Goal: Information Seeking & Learning: Learn about a topic

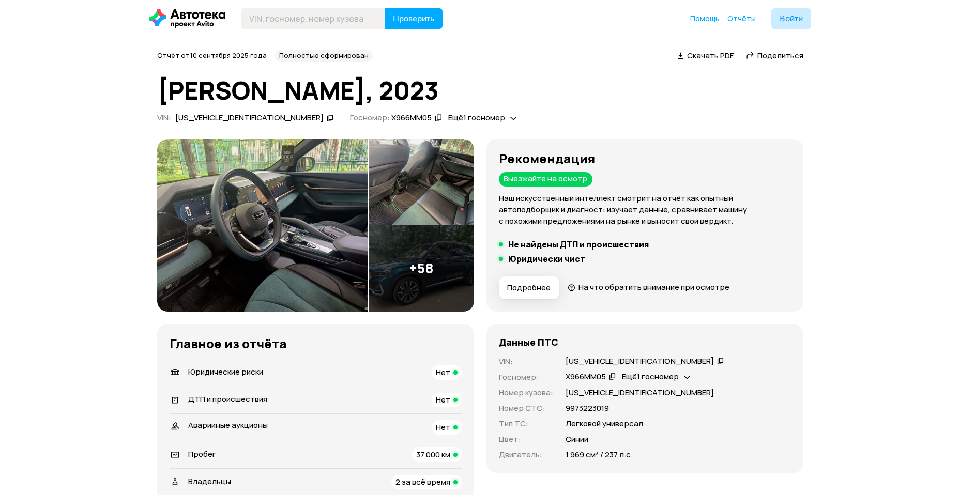
click at [285, 207] on img at bounding box center [262, 225] width 211 height 173
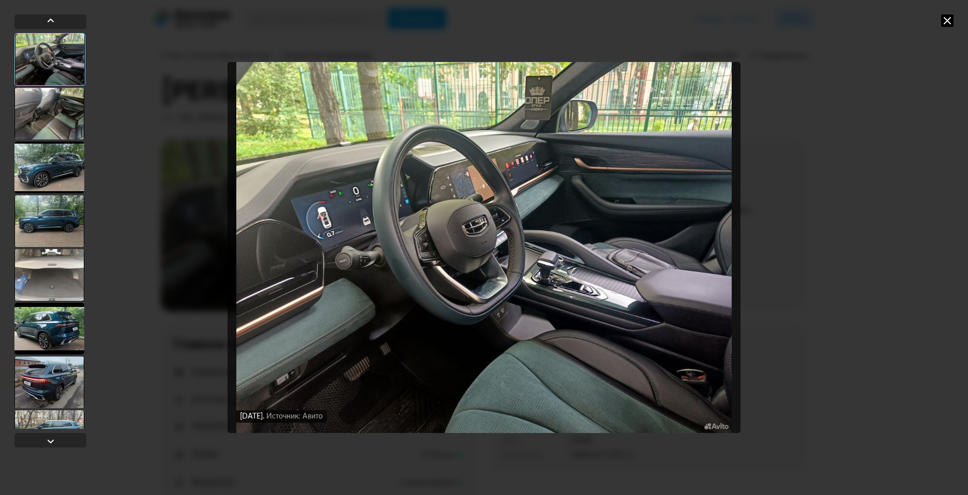
click at [52, 158] on div at bounding box center [49, 168] width 70 height 52
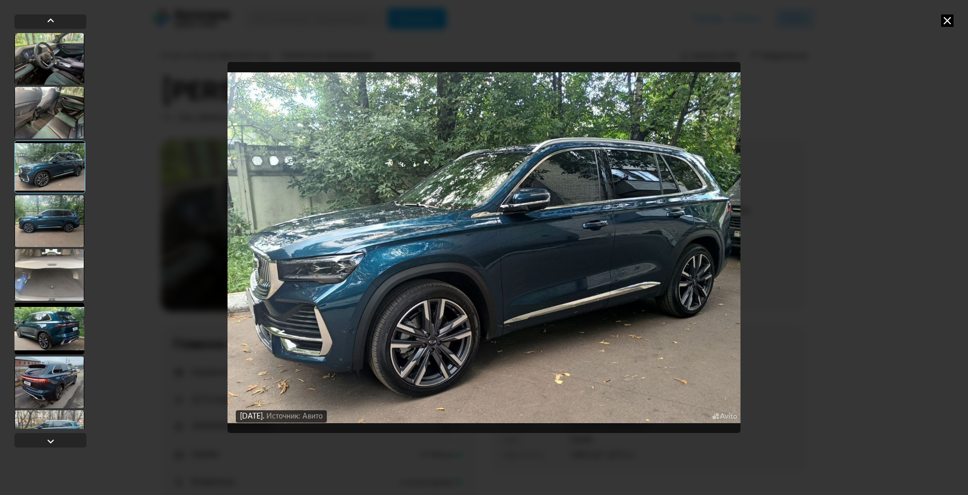
click at [42, 221] on div at bounding box center [49, 221] width 70 height 52
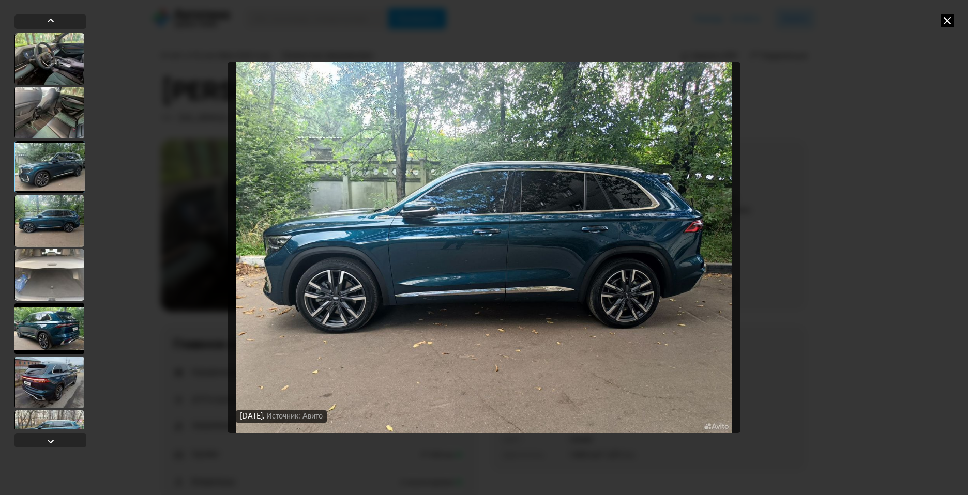
click at [34, 277] on div at bounding box center [49, 275] width 70 height 52
click at [30, 335] on div at bounding box center [49, 329] width 70 height 52
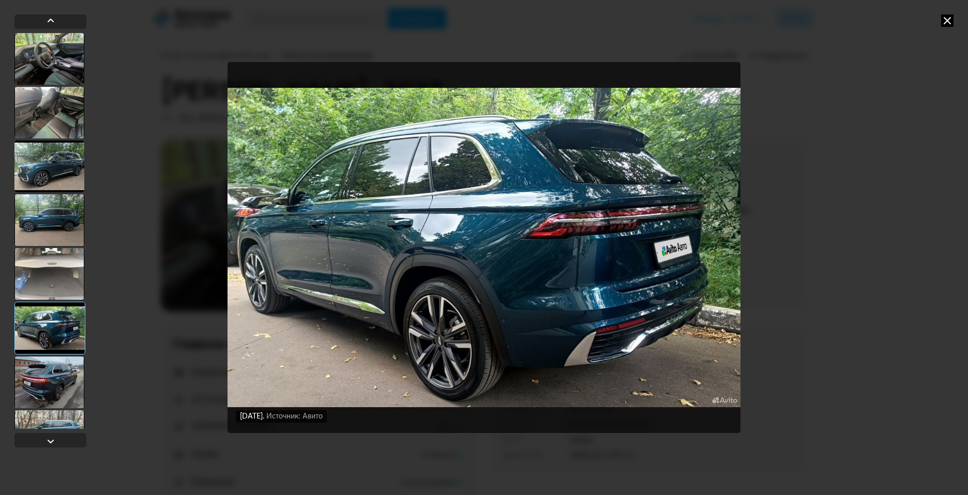
click at [40, 384] on div at bounding box center [49, 383] width 70 height 52
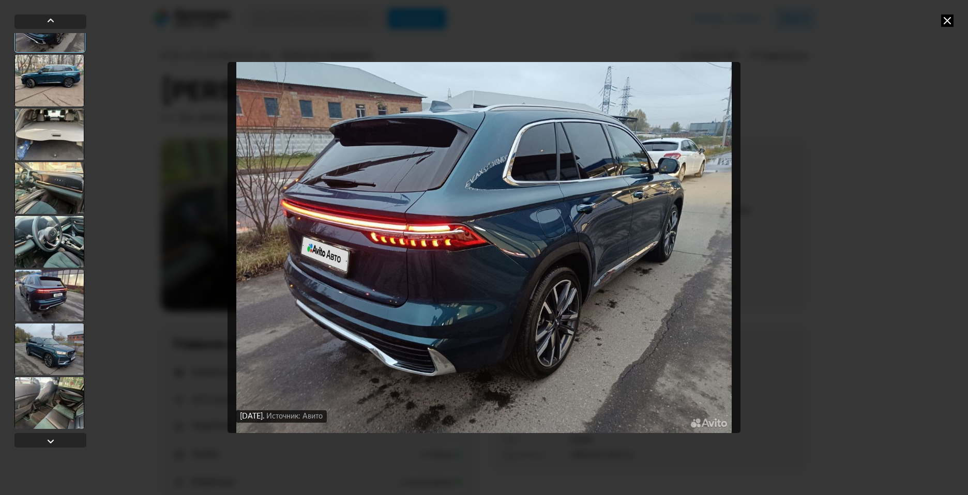
scroll to position [356, 0]
click at [42, 246] on div at bounding box center [49, 242] width 70 height 52
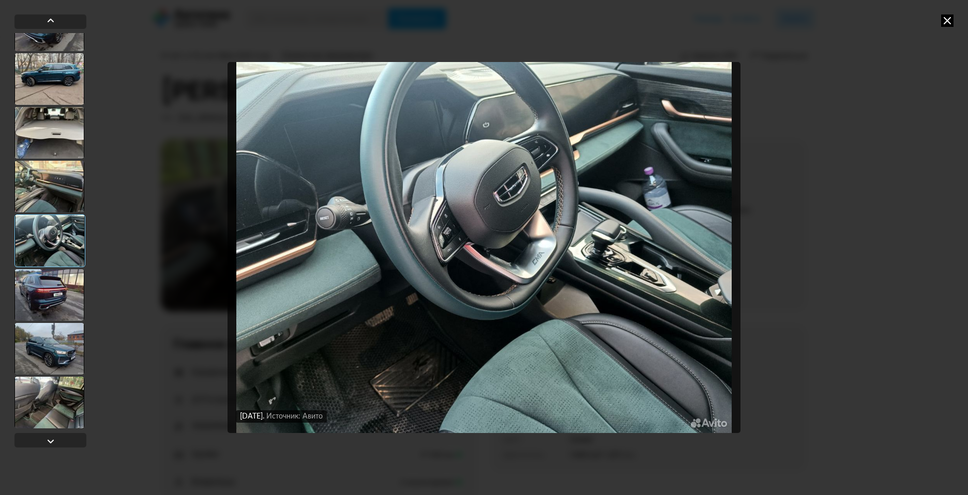
click at [45, 350] on div at bounding box center [49, 349] width 70 height 52
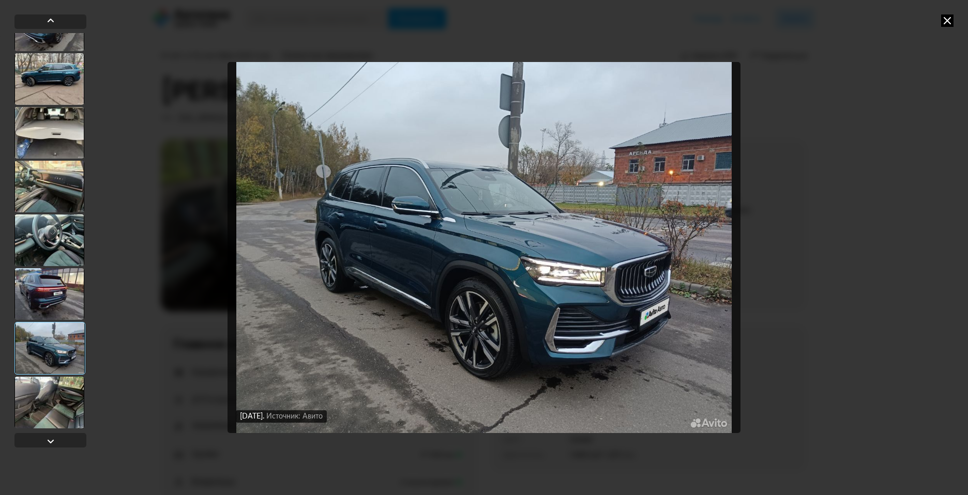
click at [50, 395] on div at bounding box center [49, 403] width 70 height 52
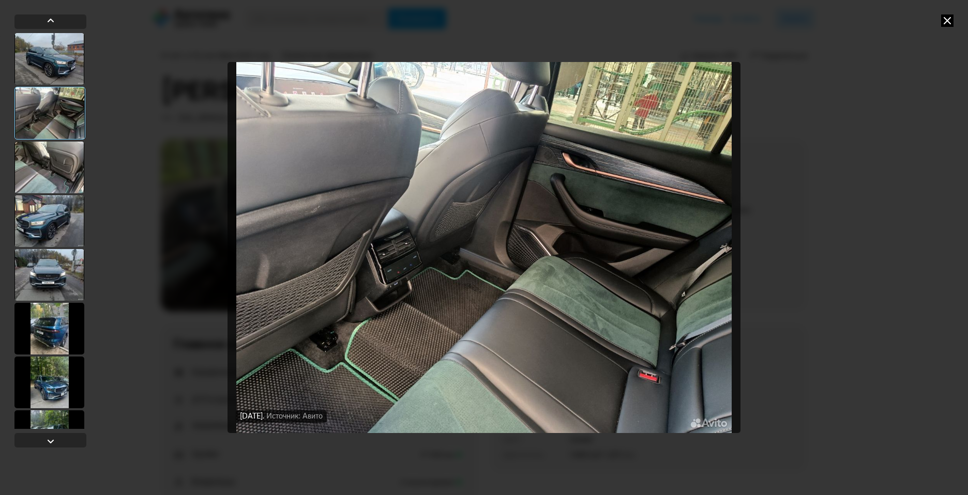
scroll to position [654, 0]
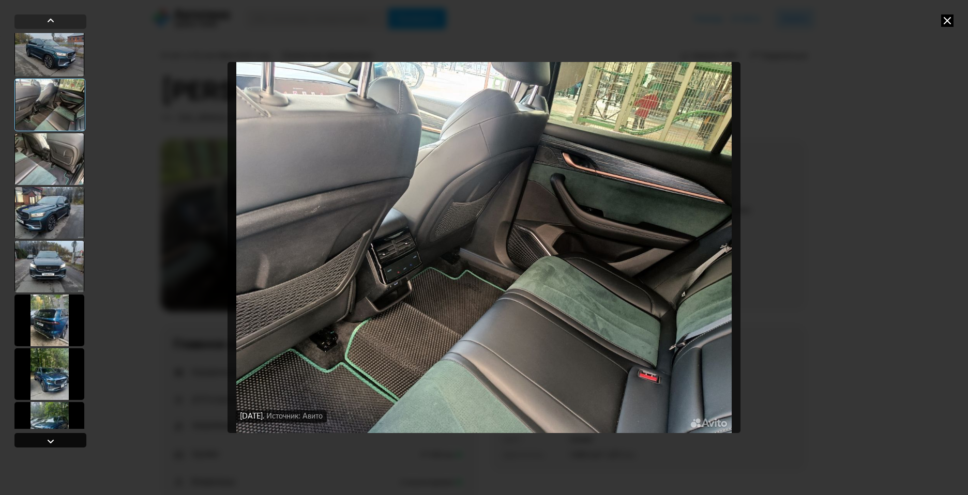
click at [48, 441] on div at bounding box center [50, 441] width 12 height 12
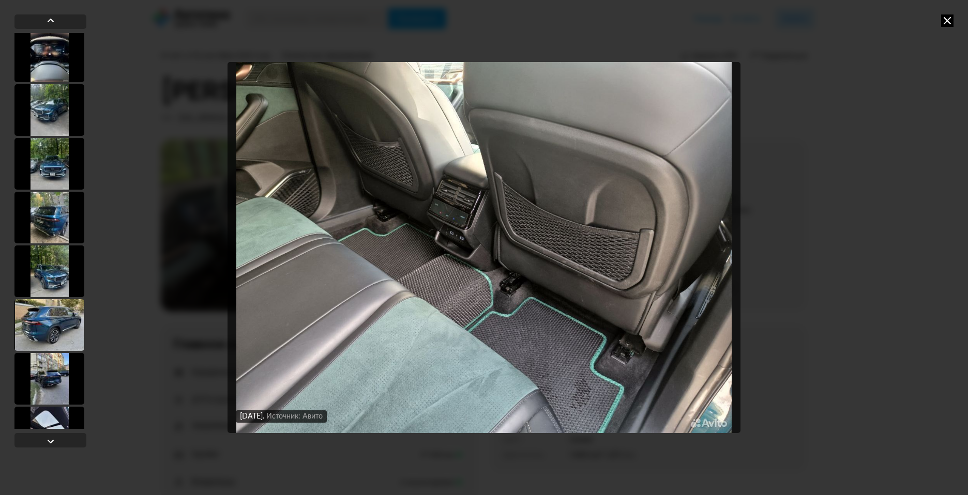
scroll to position [1248, 0]
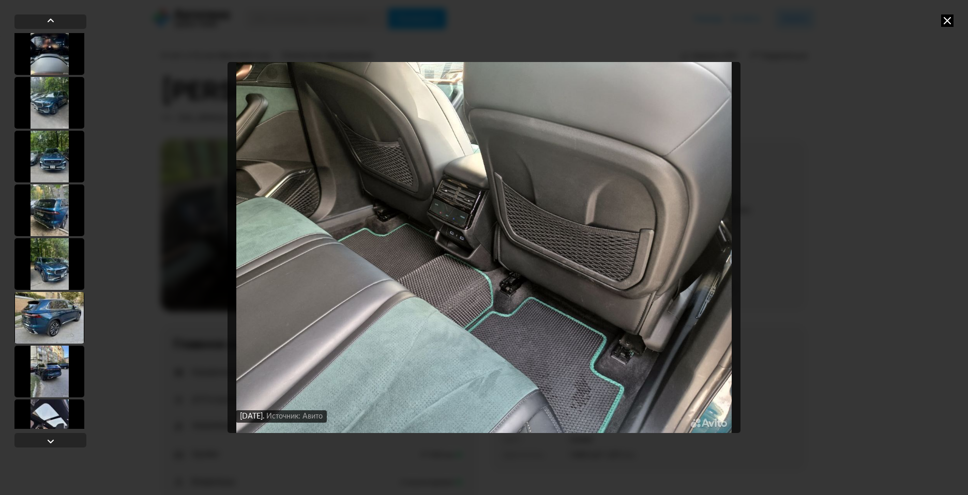
click at [47, 317] on div at bounding box center [49, 318] width 70 height 52
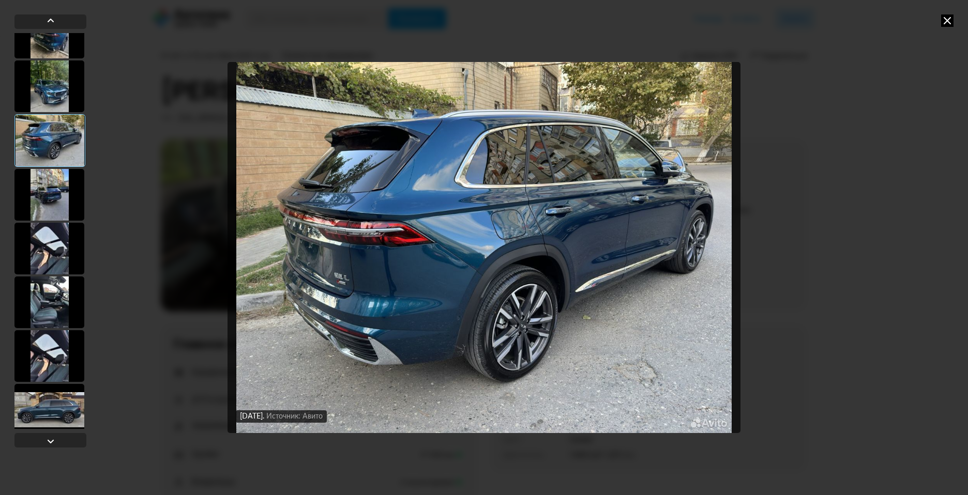
scroll to position [1425, 0]
click at [43, 286] on div at bounding box center [49, 302] width 70 height 52
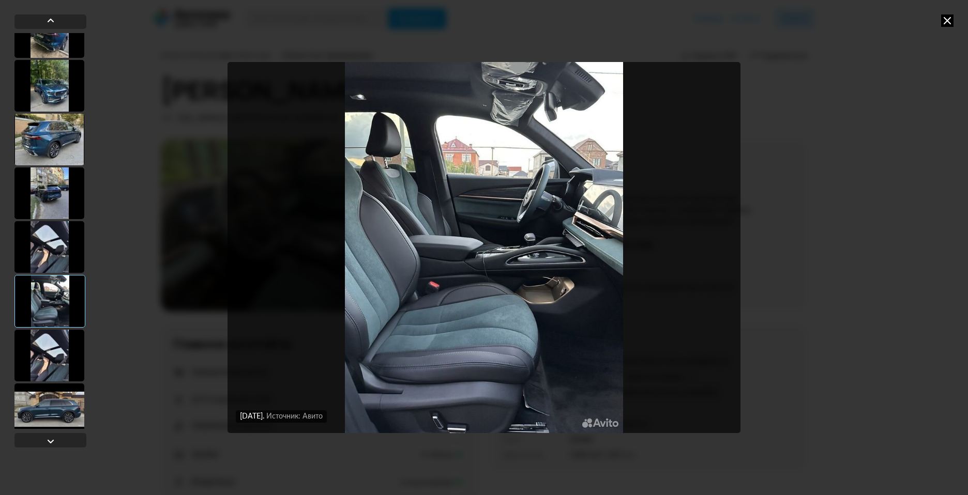
click at [58, 340] on div at bounding box center [49, 356] width 70 height 52
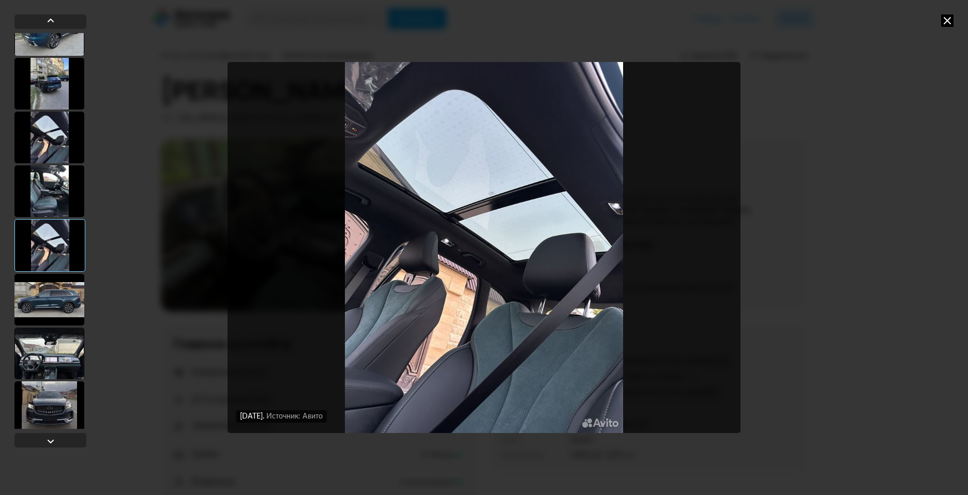
scroll to position [1603, 0]
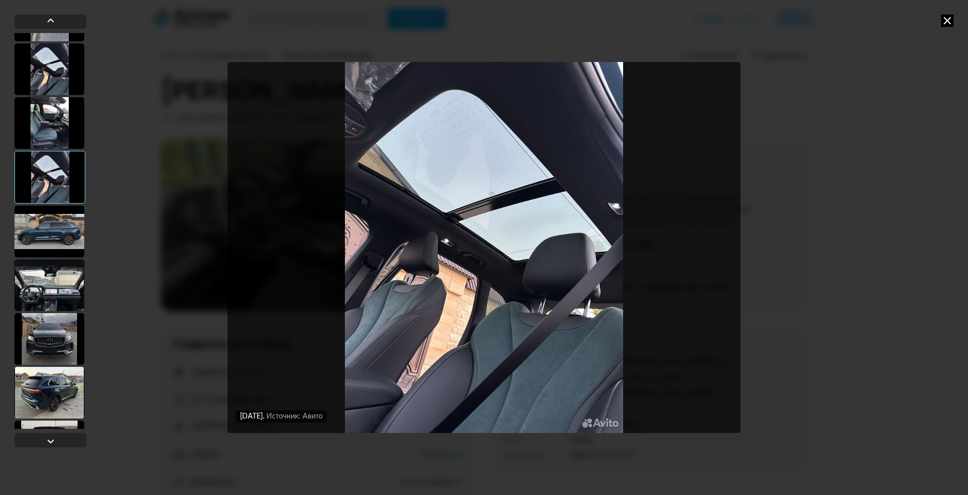
click at [52, 341] on div at bounding box center [49, 339] width 70 height 52
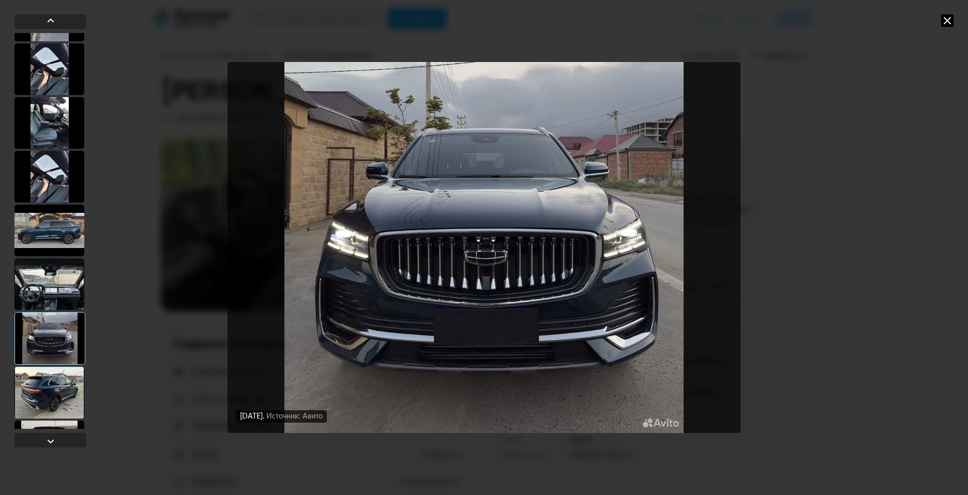
click at [56, 392] on div at bounding box center [49, 393] width 70 height 52
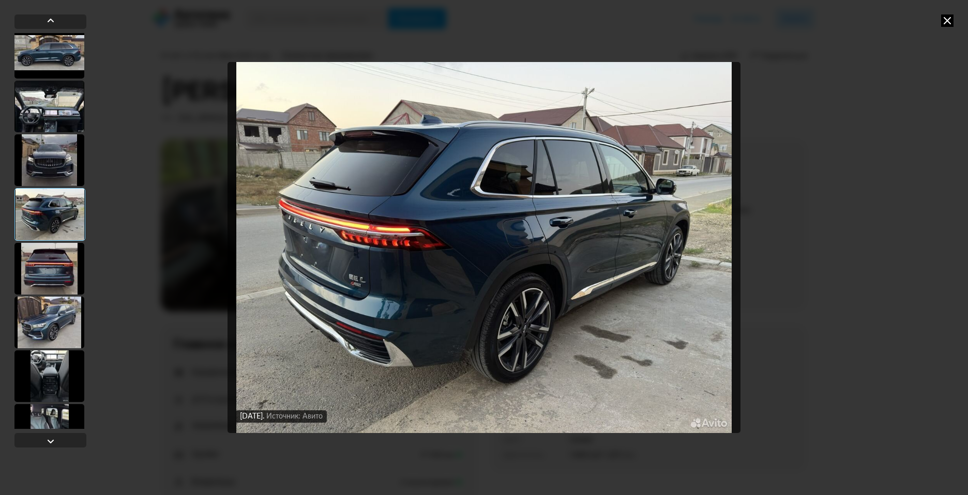
scroll to position [1782, 0]
click at [64, 310] on div at bounding box center [49, 322] width 70 height 52
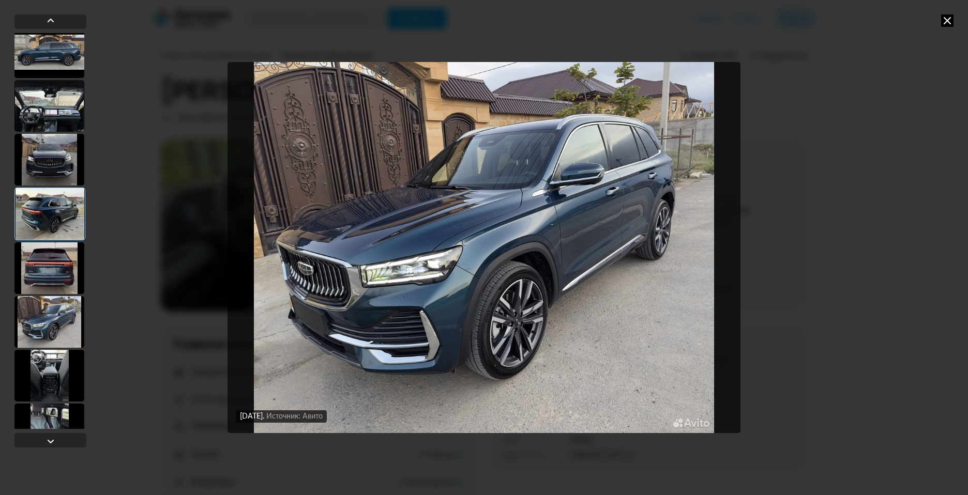
click at [61, 379] on div at bounding box center [49, 376] width 70 height 52
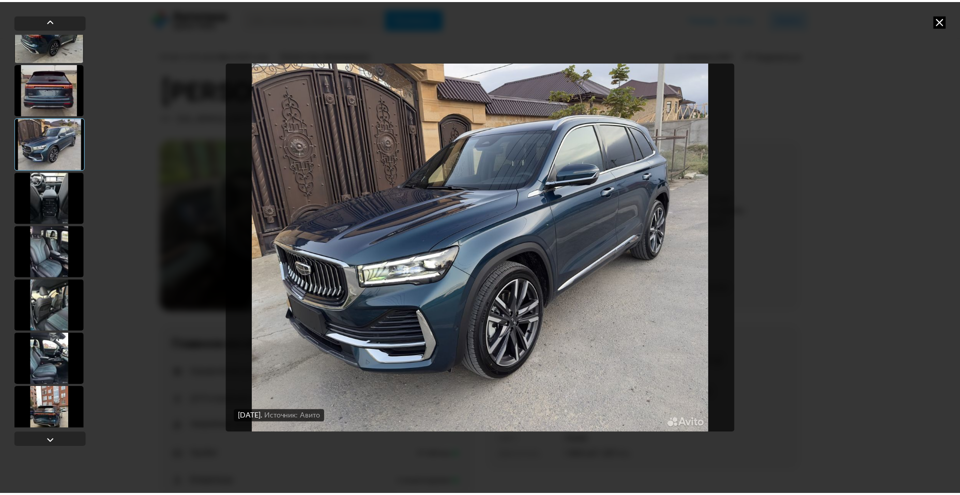
scroll to position [1960, 0]
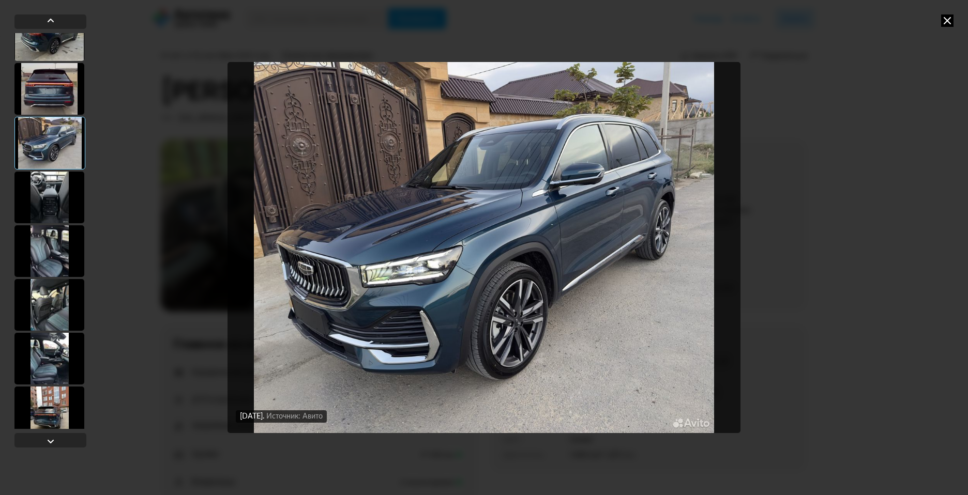
click at [51, 338] on div at bounding box center [49, 359] width 70 height 52
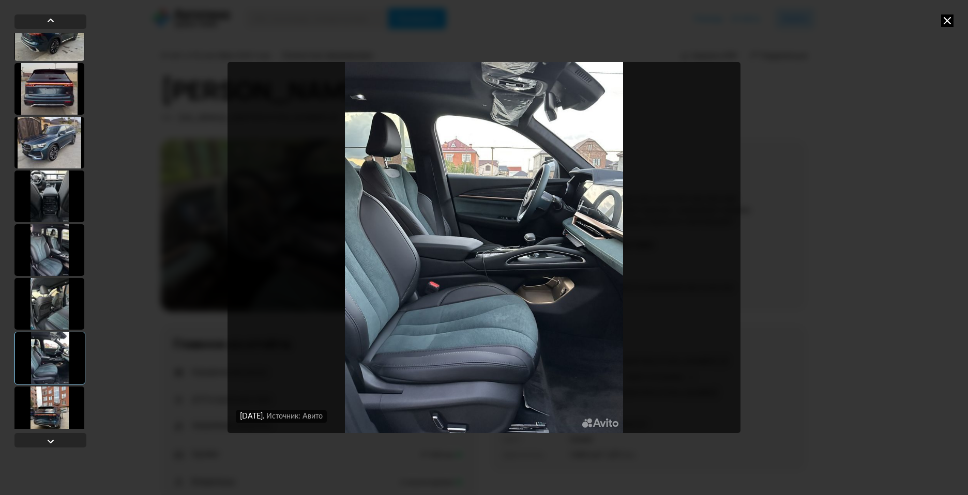
click at [945, 20] on icon at bounding box center [947, 20] width 12 height 12
